Goal: Use online tool/utility

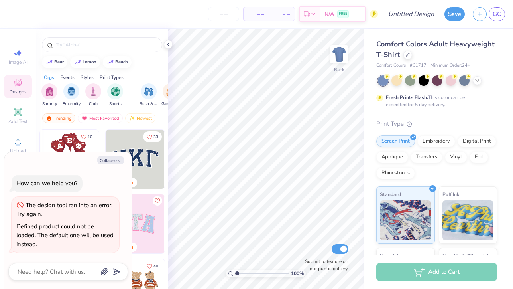
type textarea "x"
click at [120, 159] on icon "button" at bounding box center [119, 160] width 5 height 5
type textarea "x"
